Goal: Communication & Community: Ask a question

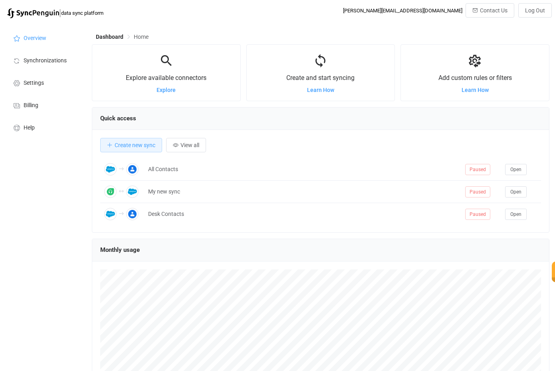
scroll to position [155, 458]
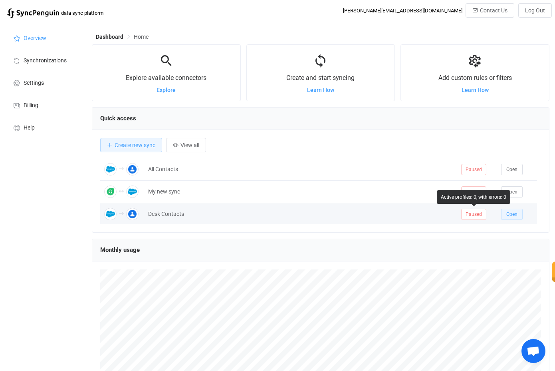
click at [508, 214] on span "Open" at bounding box center [512, 214] width 11 height 6
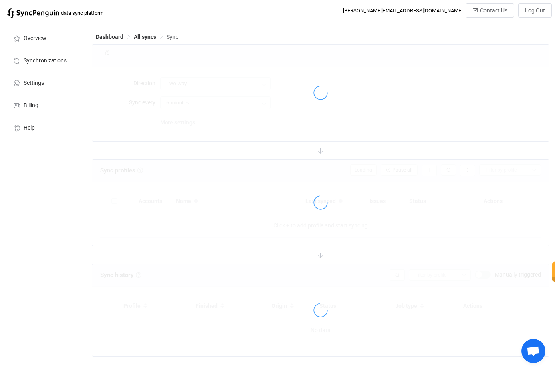
type input "Salesforce → Google"
type input "10 minutes"
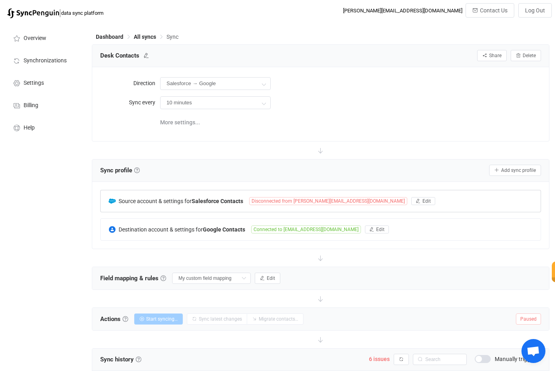
click at [304, 202] on span "Disconnected from [PERSON_NAME][EMAIL_ADDRESS][DOMAIN_NAME]" at bounding box center [328, 201] width 158 height 8
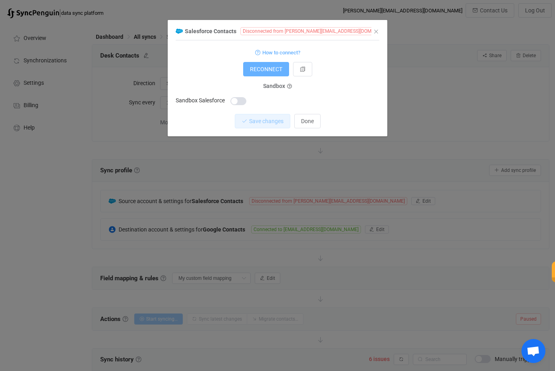
click at [259, 70] on span "RECONNECT" at bounding box center [266, 69] width 32 height 6
click at [310, 118] on span "Done" at bounding box center [307, 121] width 13 height 6
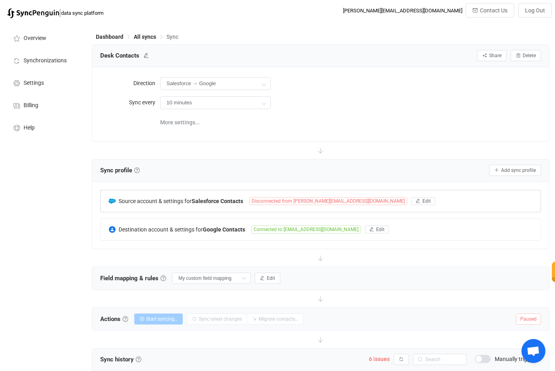
click at [318, 202] on span "Disconnected from [PERSON_NAME][EMAIL_ADDRESS][DOMAIN_NAME]" at bounding box center [328, 201] width 158 height 8
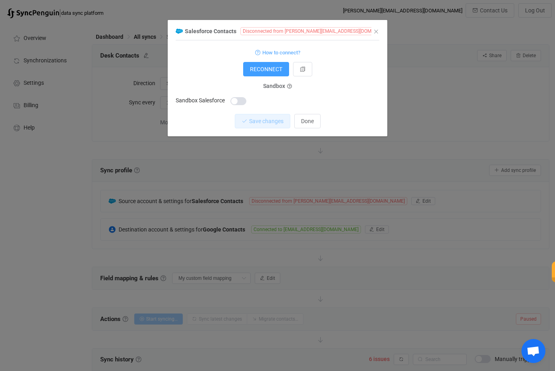
click at [263, 61] on form "How to connect? RECONNECT Sandbox Sandbox Salesforce" at bounding box center [278, 76] width 204 height 59
click at [266, 72] on span "RECONNECT" at bounding box center [266, 69] width 32 height 6
click at [323, 92] on div "Sandbox Sandbox Salesforce" at bounding box center [278, 96] width 204 height 20
click at [305, 74] on button "dialog" at bounding box center [302, 69] width 19 height 14
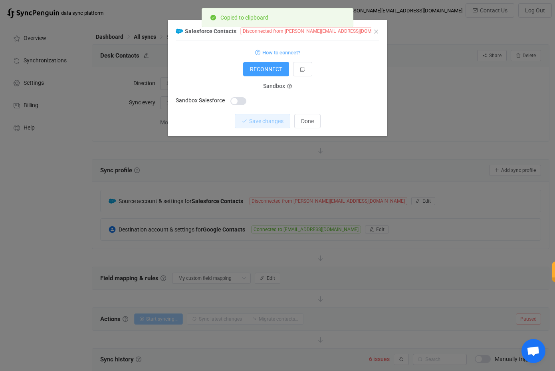
click at [331, 88] on div "Sandbox Sandbox Salesforce" at bounding box center [278, 96] width 204 height 20
click at [311, 118] on span "Done" at bounding box center [307, 121] width 13 height 6
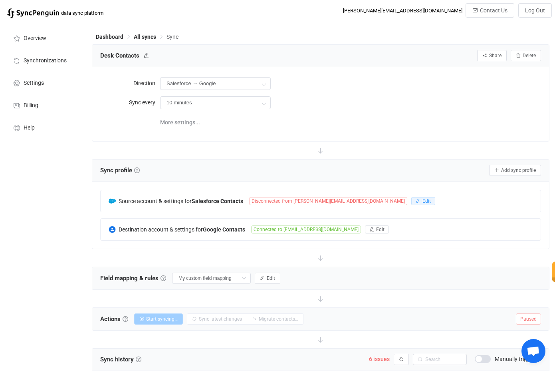
drag, startPoint x: 372, startPoint y: 197, endPoint x: 370, endPoint y: 159, distance: 37.2
click at [370, 160] on div "Sync profile Sync profile A sync profile represents a single pair of contact li…" at bounding box center [321, 204] width 458 height 90
click at [392, 97] on div "10 minutes 10 minutes 15 minutes 30 minutes 1 hour 2 hours 4 hours 8 hours 12 h…" at bounding box center [350, 102] width 381 height 16
click at [494, 12] on span "Contact Us" at bounding box center [494, 10] width 28 height 6
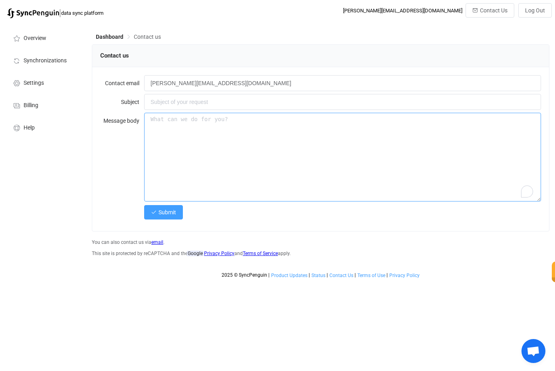
click at [238, 137] on textarea "To enrich screen reader interactions, please activate Accessibility in Grammarl…" at bounding box center [342, 157] width 397 height 89
paste textarea "[URL][DOMAIN_NAME]"
click at [195, 118] on textarea "[URL][DOMAIN_NAME]" at bounding box center [342, 157] width 397 height 89
type textarea "[URL][DOMAIN_NAME]"
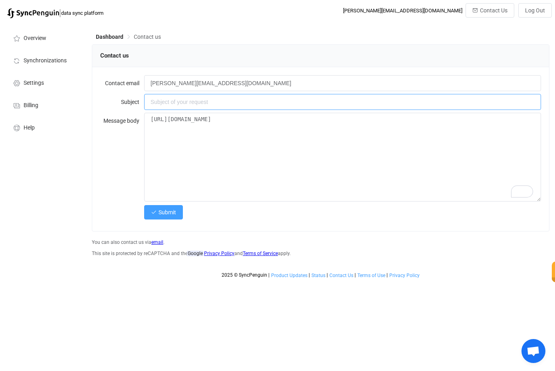
click at [189, 103] on input "text" at bounding box center [342, 102] width 397 height 16
type input "Can you help"
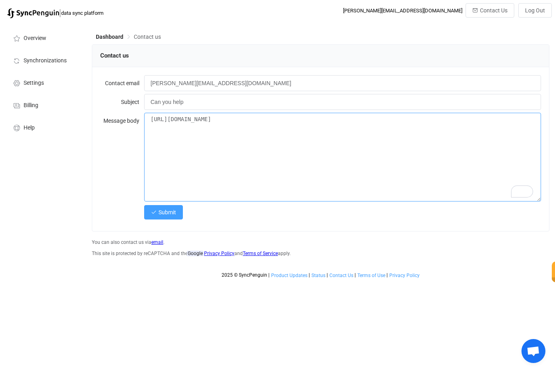
click at [165, 120] on textarea "[URL][DOMAIN_NAME]" at bounding box center [342, 157] width 397 height 89
click at [208, 121] on textarea "I can;t figure out why suddenly my Salesforce account won't connect anymore [UR…" at bounding box center [342, 157] width 397 height 89
click at [216, 138] on textarea "I can;t figure out why suddenly my Salesforce account won't connect anymore [UR…" at bounding box center [342, 157] width 397 height 89
click at [213, 113] on textarea "I can;t figure out why suddenly my Salesforce account won't connect anymore [UR…" at bounding box center [342, 157] width 397 height 89
click at [213, 119] on textarea "I can;t figure out why suddenly my Salesforce account won't connect anymore [UR…" at bounding box center [342, 157] width 397 height 89
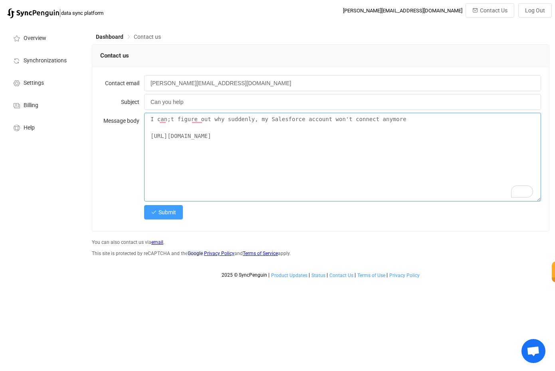
click at [200, 115] on textarea "I can;t figure out why suddenly, my Salesforce account won't connect anymore [U…" at bounding box center [342, 157] width 397 height 89
click at [200, 122] on textarea "I can;t figure out why suddenly, my Salesforce account won't connect anymore [U…" at bounding box center [342, 157] width 397 height 89
click at [165, 115] on textarea "I can;t figure out why, suddenly, my Salesforce account won't connect anymore […" at bounding box center [342, 157] width 397 height 89
click at [164, 119] on textarea "I can;t figure out why, suddenly, my Salesforce account won't connect anymore […" at bounding box center [342, 157] width 397 height 89
click at [356, 122] on textarea "I can't figure out why, suddenly, my Salesforce account won't connect anymore […" at bounding box center [342, 157] width 397 height 89
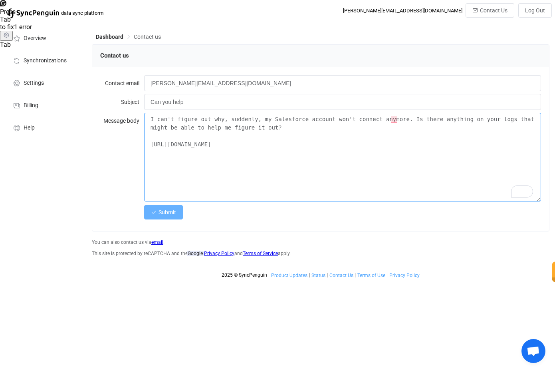
type textarea "I can't figure out why, suddenly, my Salesforce account won't connect anymore. …"
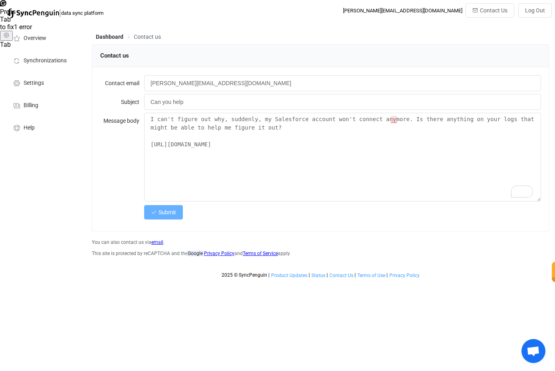
click at [170, 213] on span "Submit" at bounding box center [168, 212] width 18 height 6
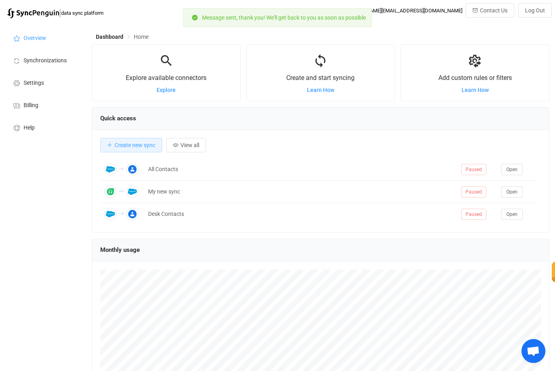
scroll to position [155, 458]
